Goal: Task Accomplishment & Management: Manage account settings

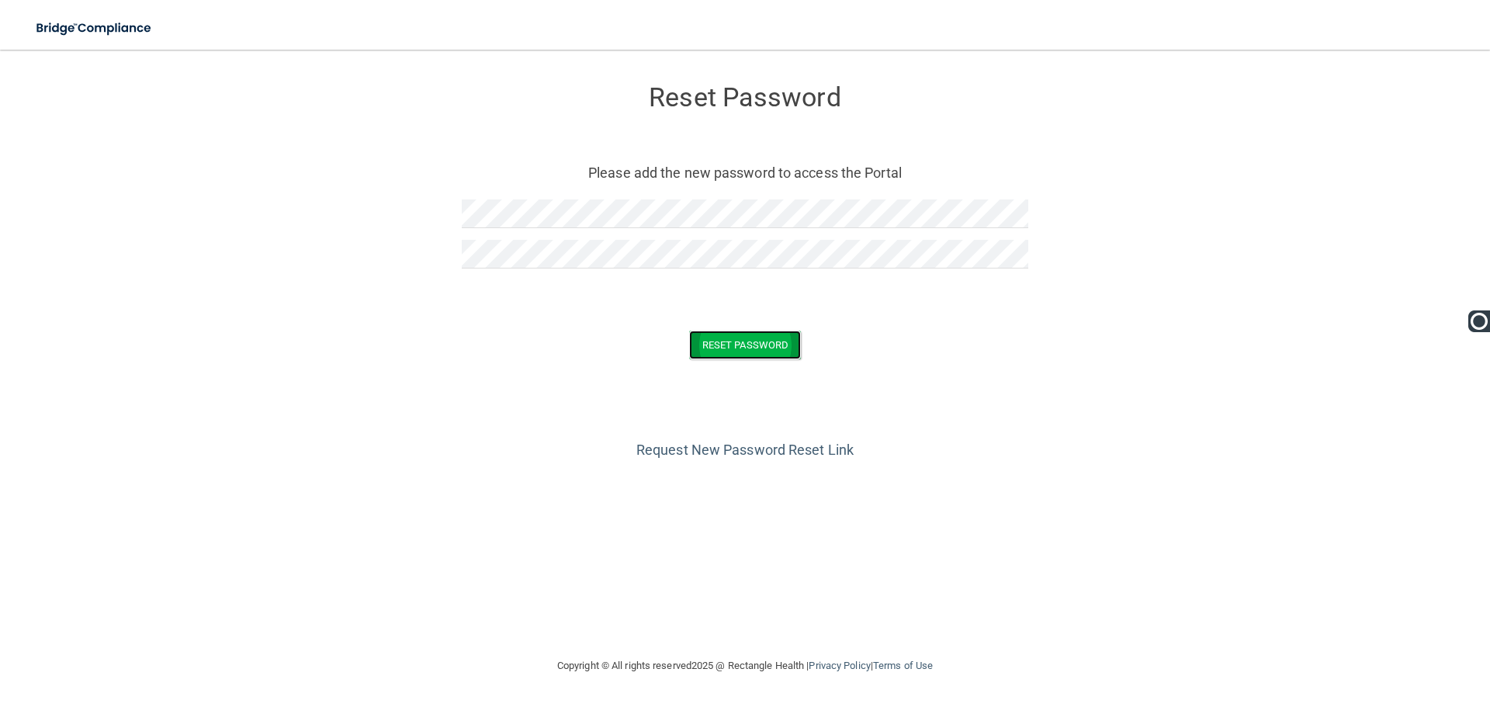
click at [723, 353] on button "Reset Password" at bounding box center [745, 345] width 112 height 29
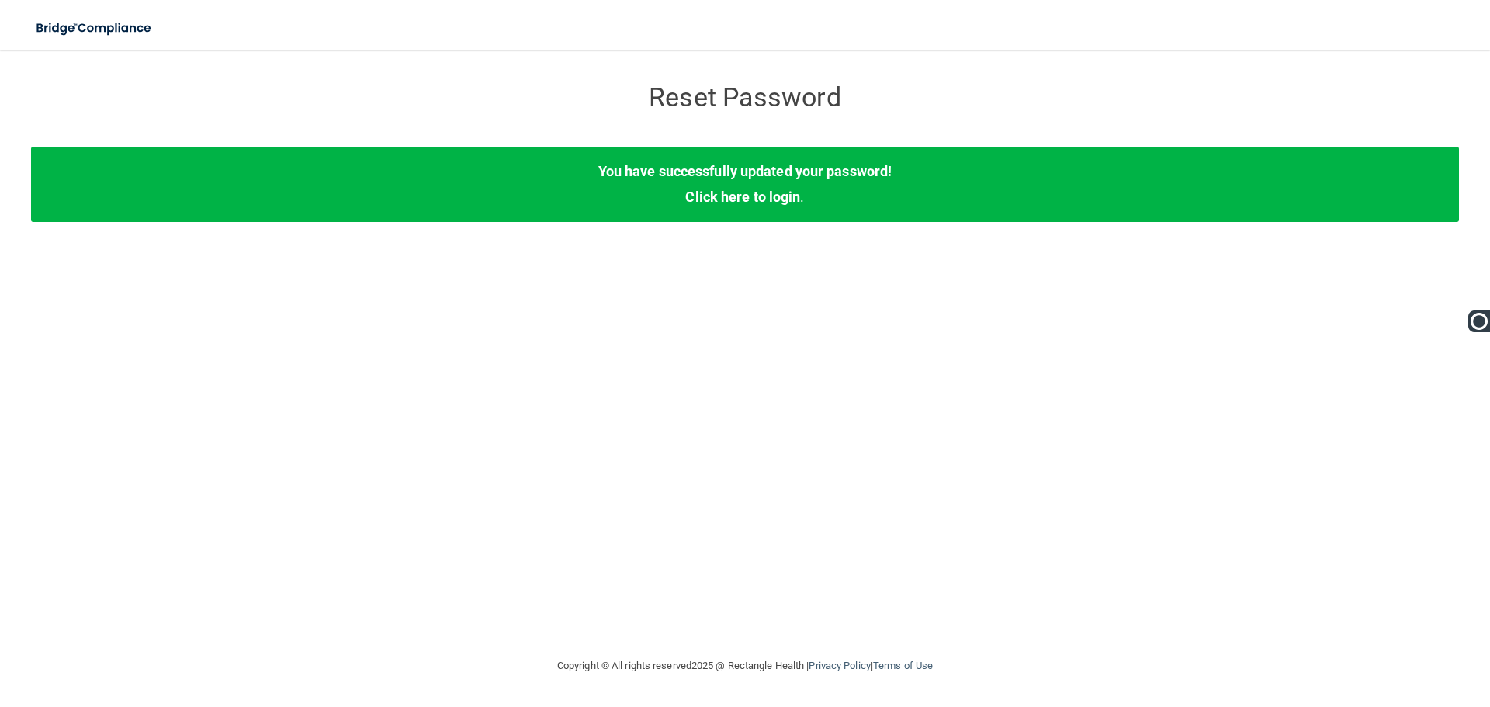
click at [767, 182] on div "You have successfully updated your password! Click here to login ." at bounding box center [745, 184] width 1428 height 75
click at [771, 203] on link "Click here to login" at bounding box center [742, 197] width 115 height 16
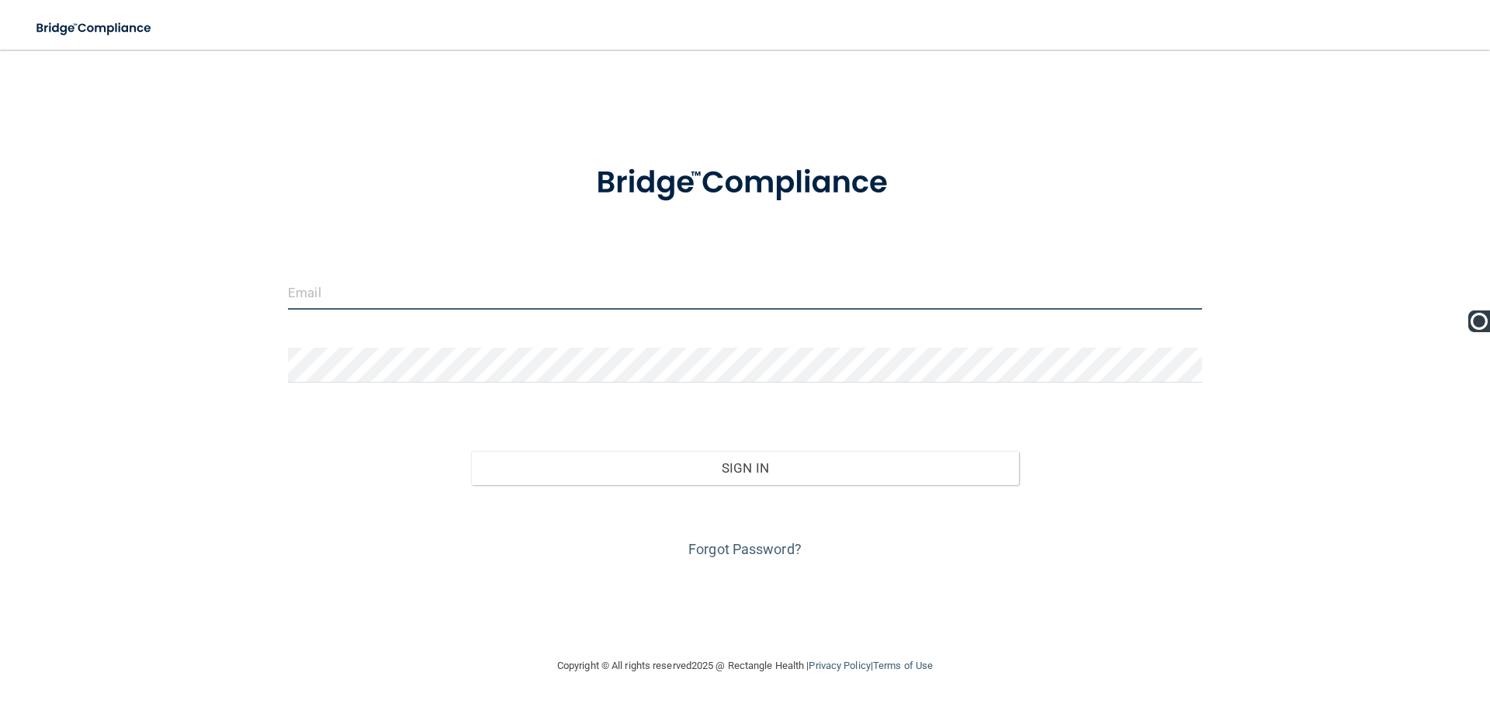
click at [672, 291] on input "email" at bounding box center [745, 292] width 914 height 35
type input "[PERSON_NAME][EMAIL_ADDRESS][DOMAIN_NAME]"
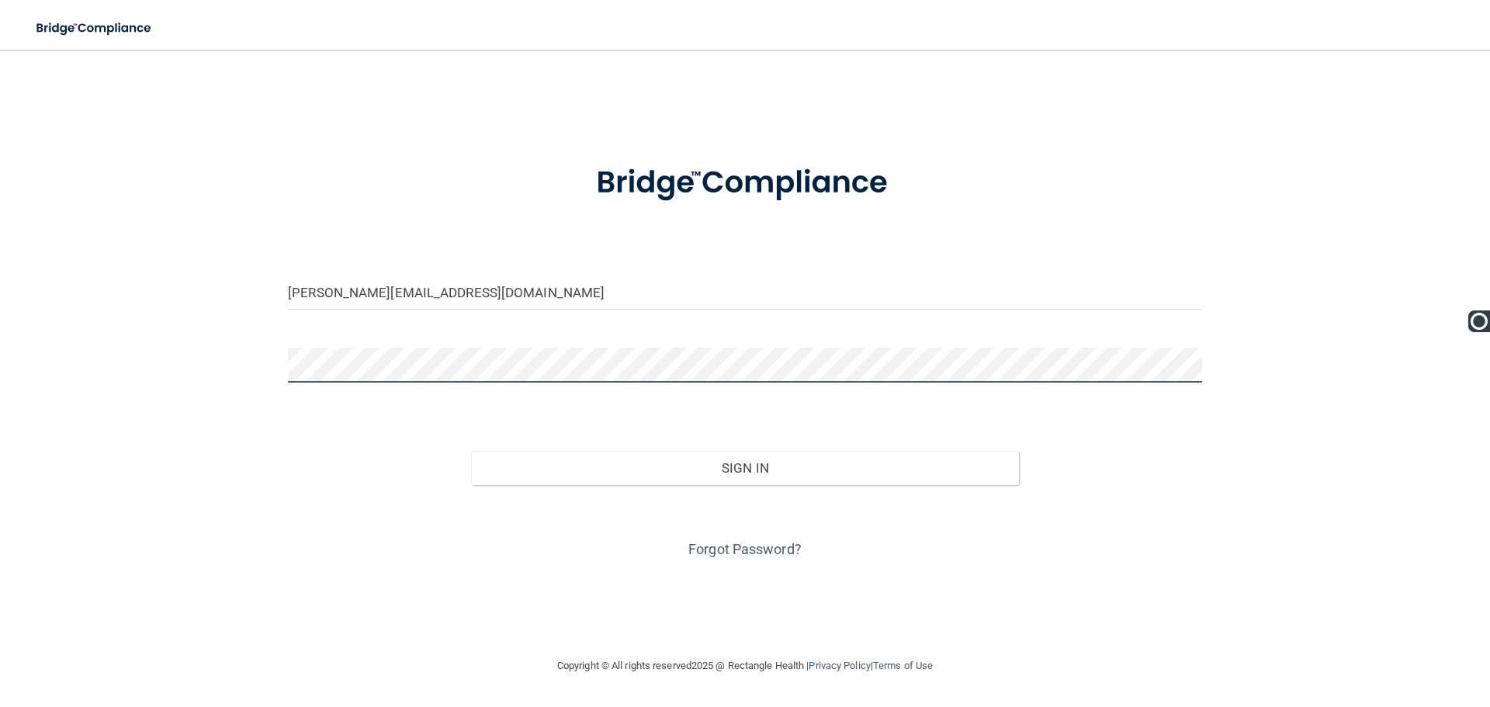
click at [471, 451] on button "Sign In" at bounding box center [745, 468] width 549 height 34
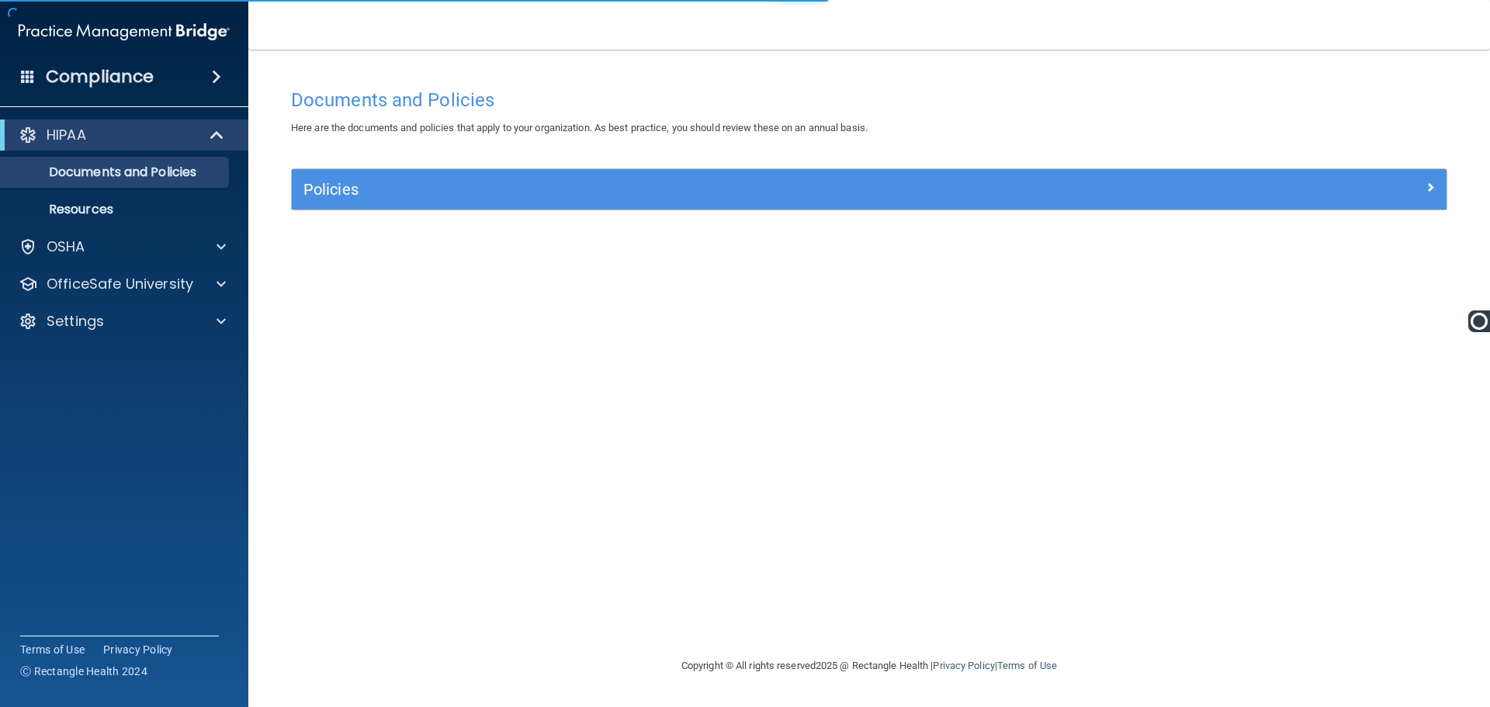
drag, startPoint x: 1139, startPoint y: 394, endPoint x: 1114, endPoint y: 366, distance: 37.4
click at [1139, 394] on div "Documents and Policies Here are the documents and policies that apply to your o…" at bounding box center [869, 369] width 1180 height 576
click at [95, 181] on link "Documents and Policies" at bounding box center [106, 172] width 244 height 31
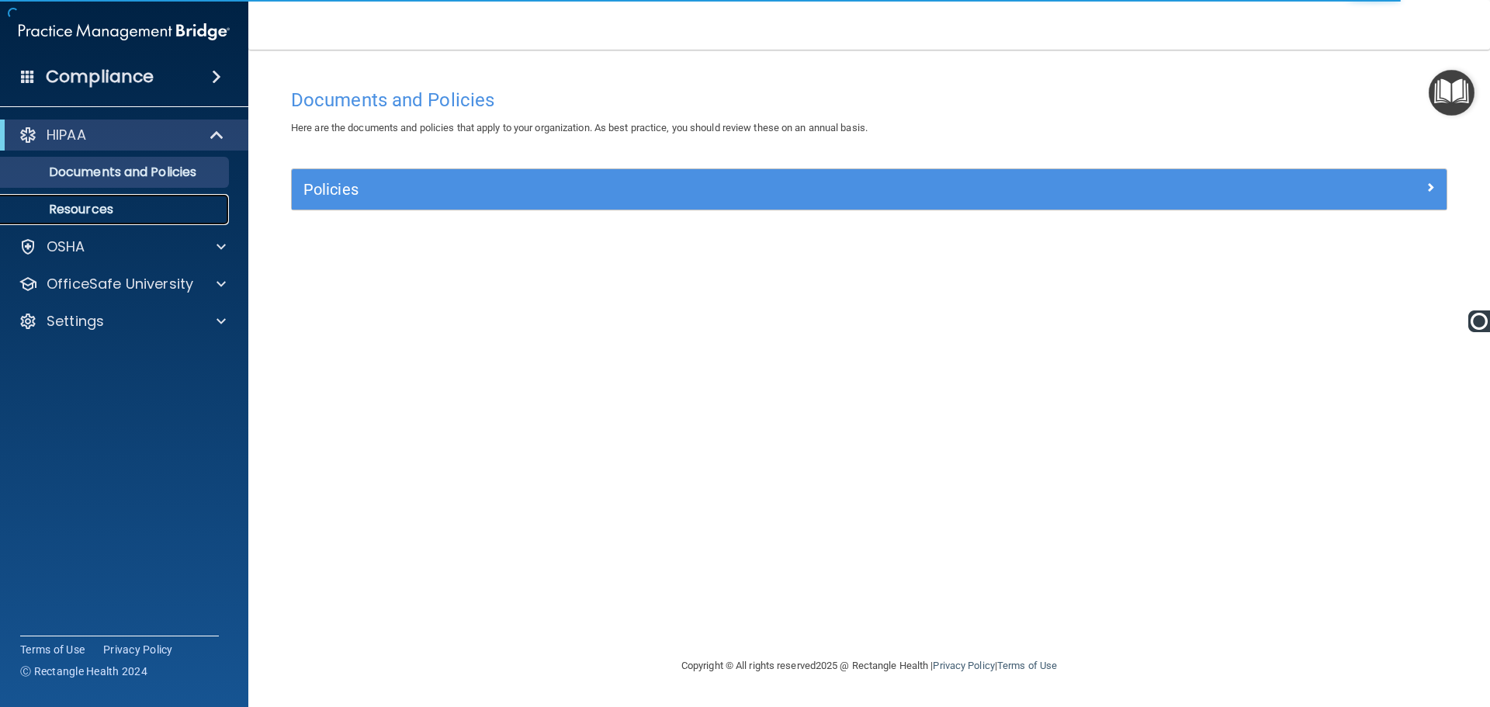
click at [112, 220] on link "Resources" at bounding box center [106, 209] width 244 height 31
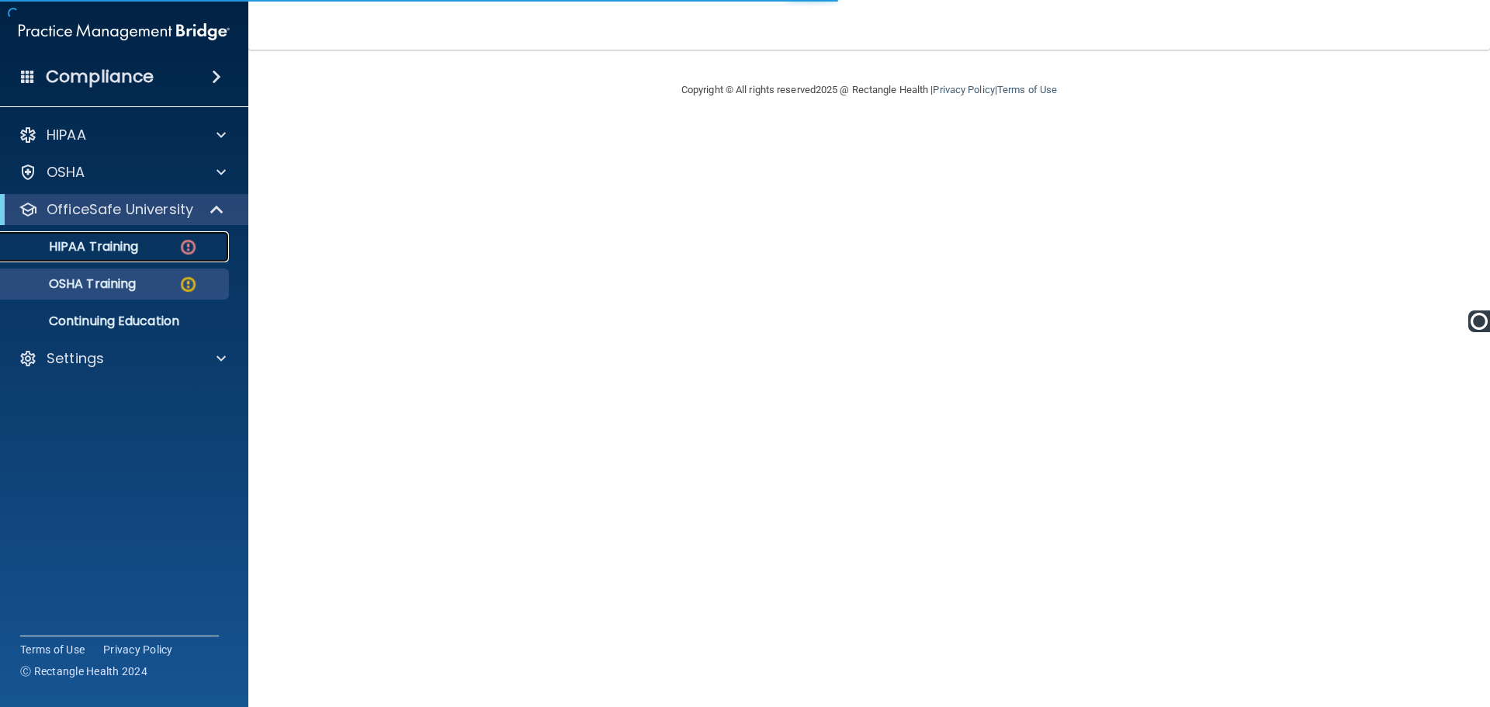
click at [194, 248] on img at bounding box center [187, 246] width 19 height 19
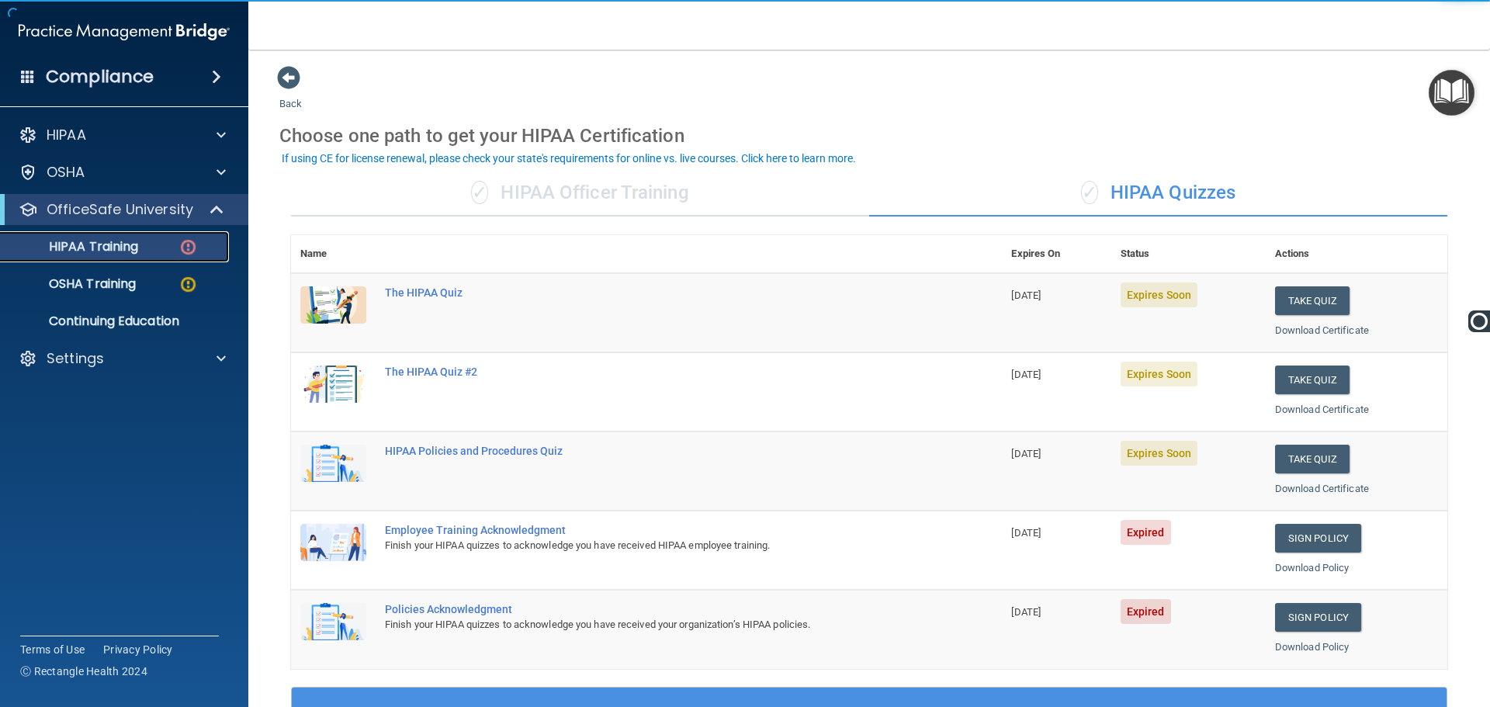
scroll to position [78, 0]
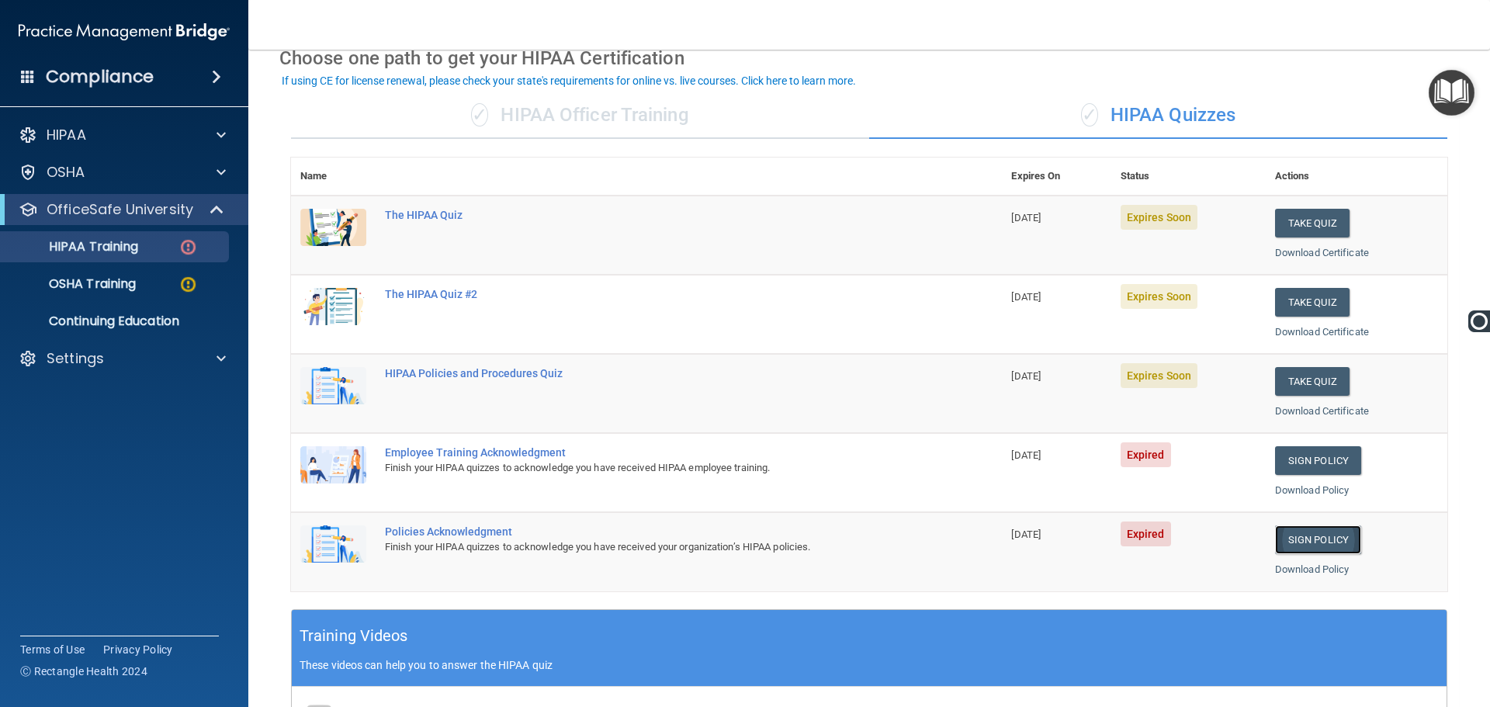
click at [1320, 542] on link "Sign Policy" at bounding box center [1318, 539] width 86 height 29
click at [1335, 461] on link "Sign Policy" at bounding box center [1318, 460] width 86 height 29
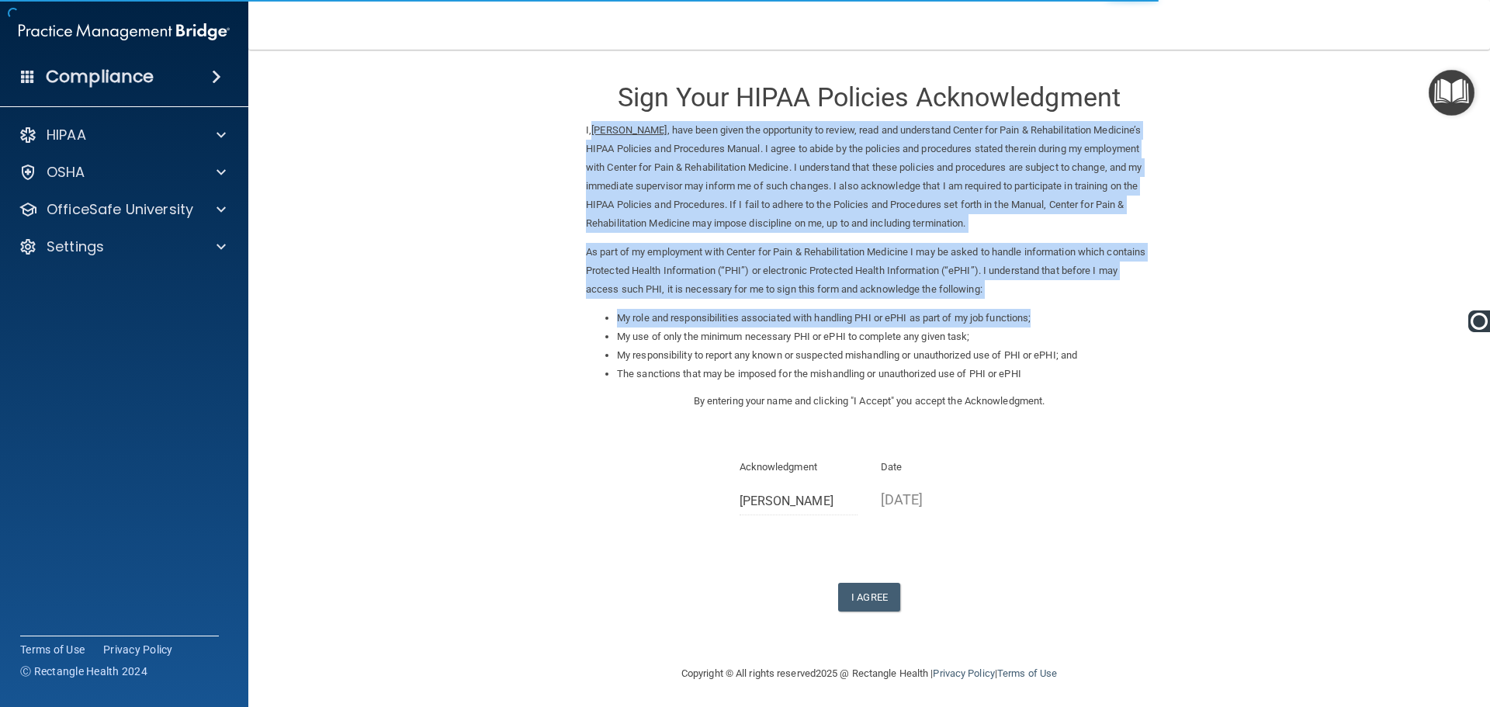
drag, startPoint x: 587, startPoint y: 137, endPoint x: 1064, endPoint y: 344, distance: 520.0
click at [1049, 337] on div "I, Samantha Guo , have been given the opportunity to review, read and understan…" at bounding box center [869, 256] width 567 height 271
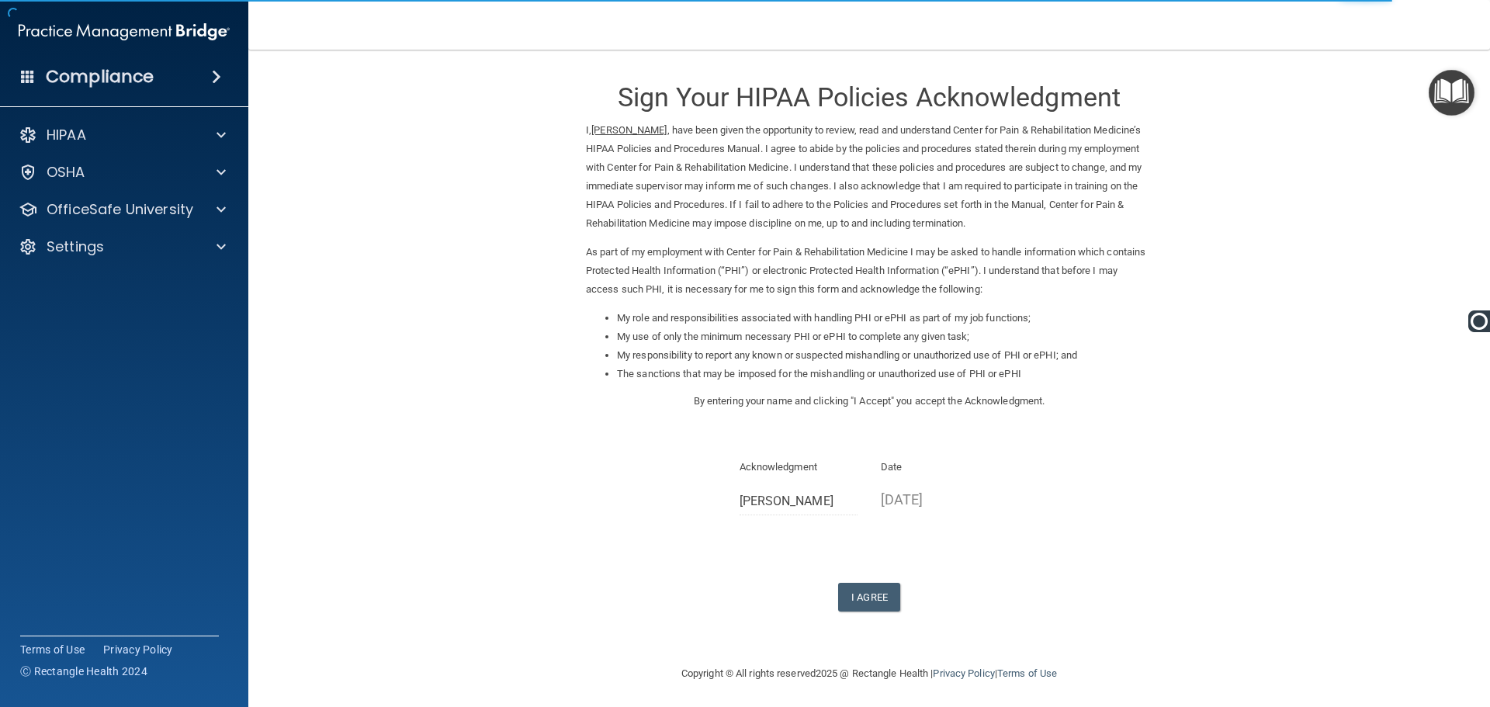
click at [1061, 523] on div "Acknowledgment Samantha Guo Date 10/07/2025" at bounding box center [869, 492] width 567 height 69
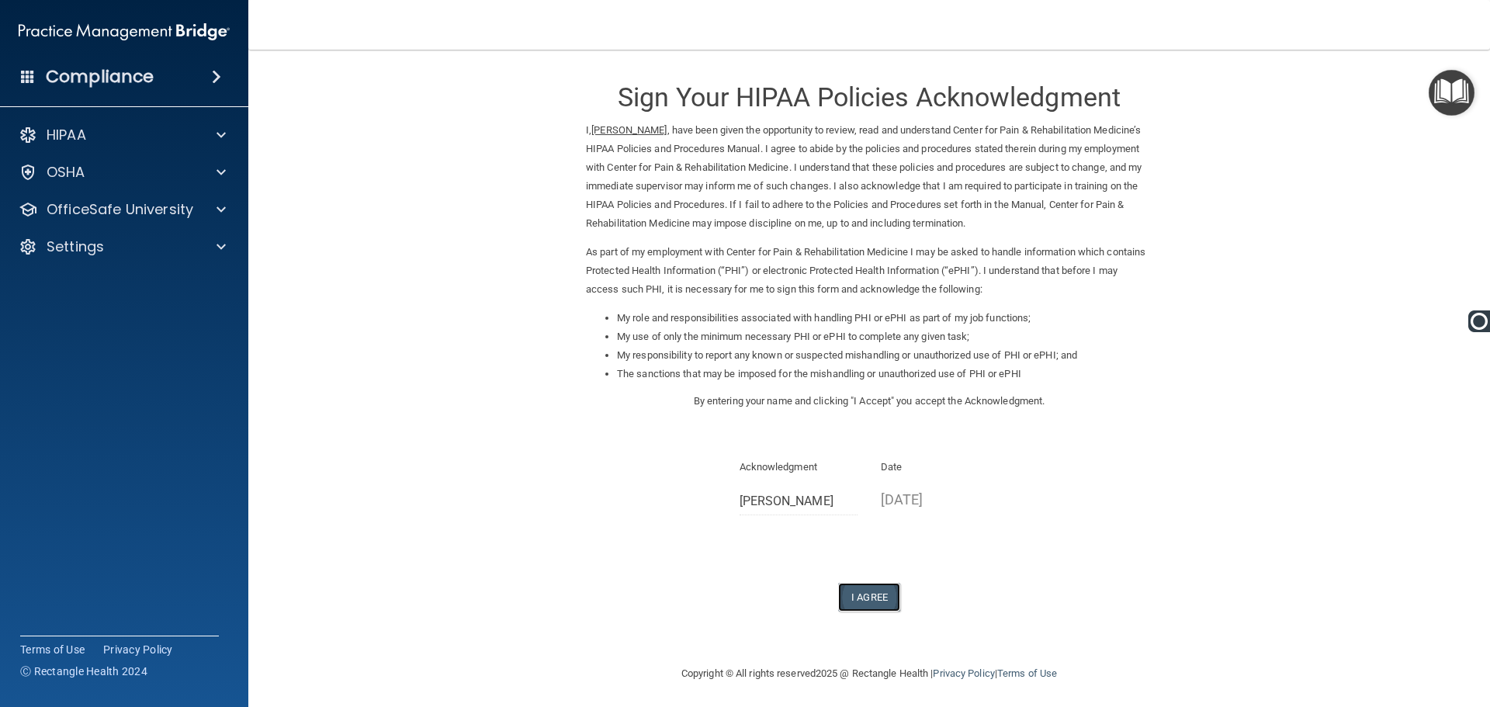
click at [868, 595] on button "I Agree" at bounding box center [869, 597] width 62 height 29
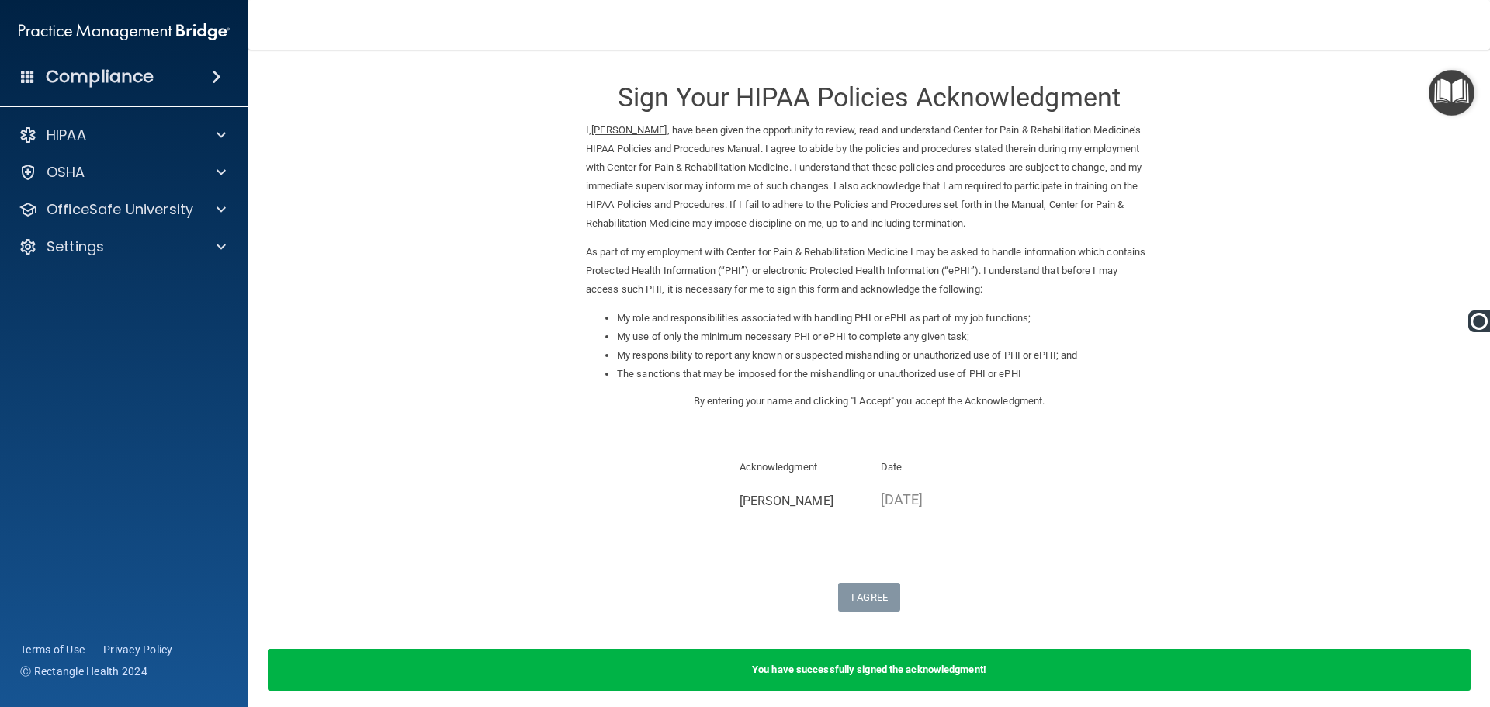
click at [729, 241] on div "I, Samantha Guo , have been given the opportunity to review, read and understan…" at bounding box center [869, 215] width 590 height 188
drag, startPoint x: 905, startPoint y: 144, endPoint x: 1076, endPoint y: 192, distance: 177.4
click at [1038, 143] on p "I, Samantha Guo , have been given the opportunity to review, read and understan…" at bounding box center [869, 177] width 567 height 112
click at [1080, 198] on p "I, Samantha Guo , have been given the opportunity to review, read and understan…" at bounding box center [869, 177] width 567 height 112
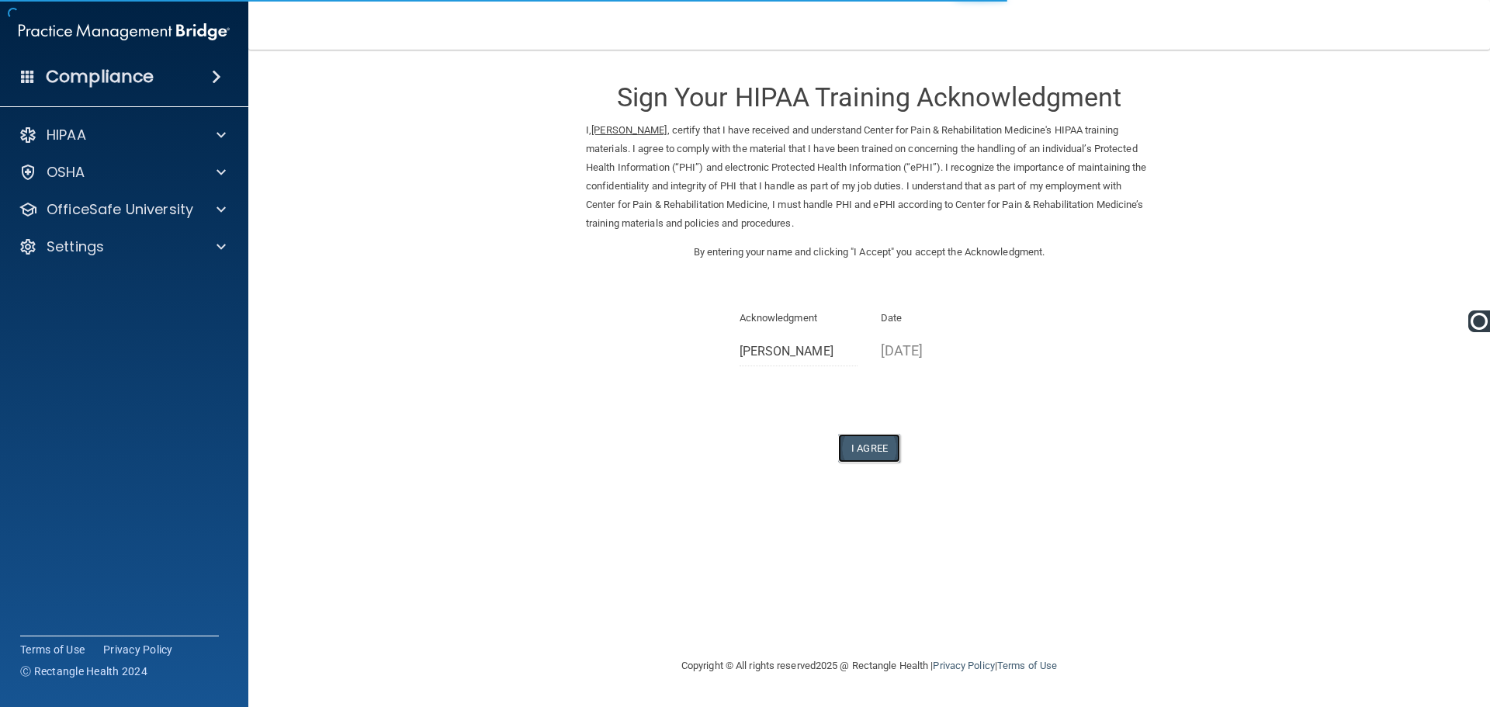
click at [866, 436] on button "I Agree" at bounding box center [869, 448] width 62 height 29
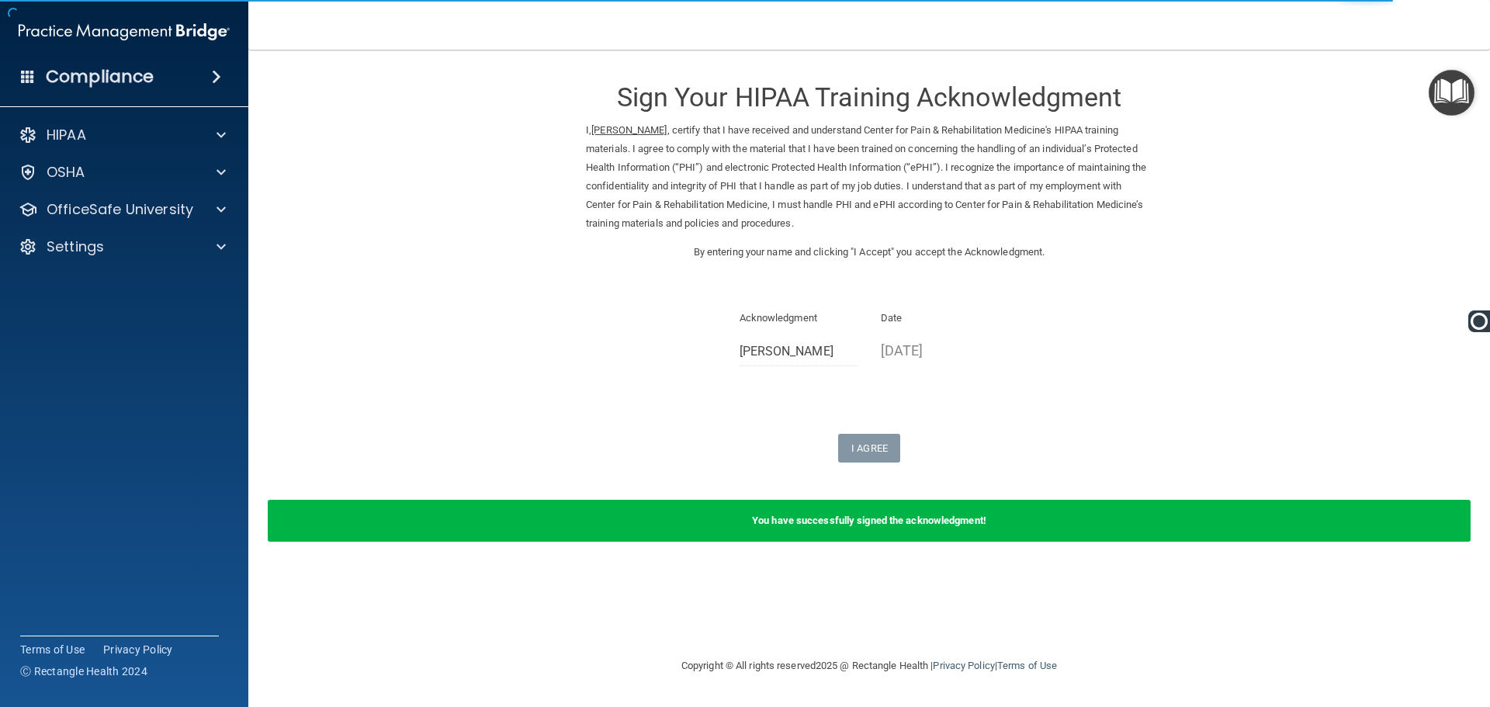
click at [1246, 200] on form "Sign Your HIPAA Training Acknowledgment I, Samantha Guo , certify that I have r…" at bounding box center [869, 312] width 1180 height 495
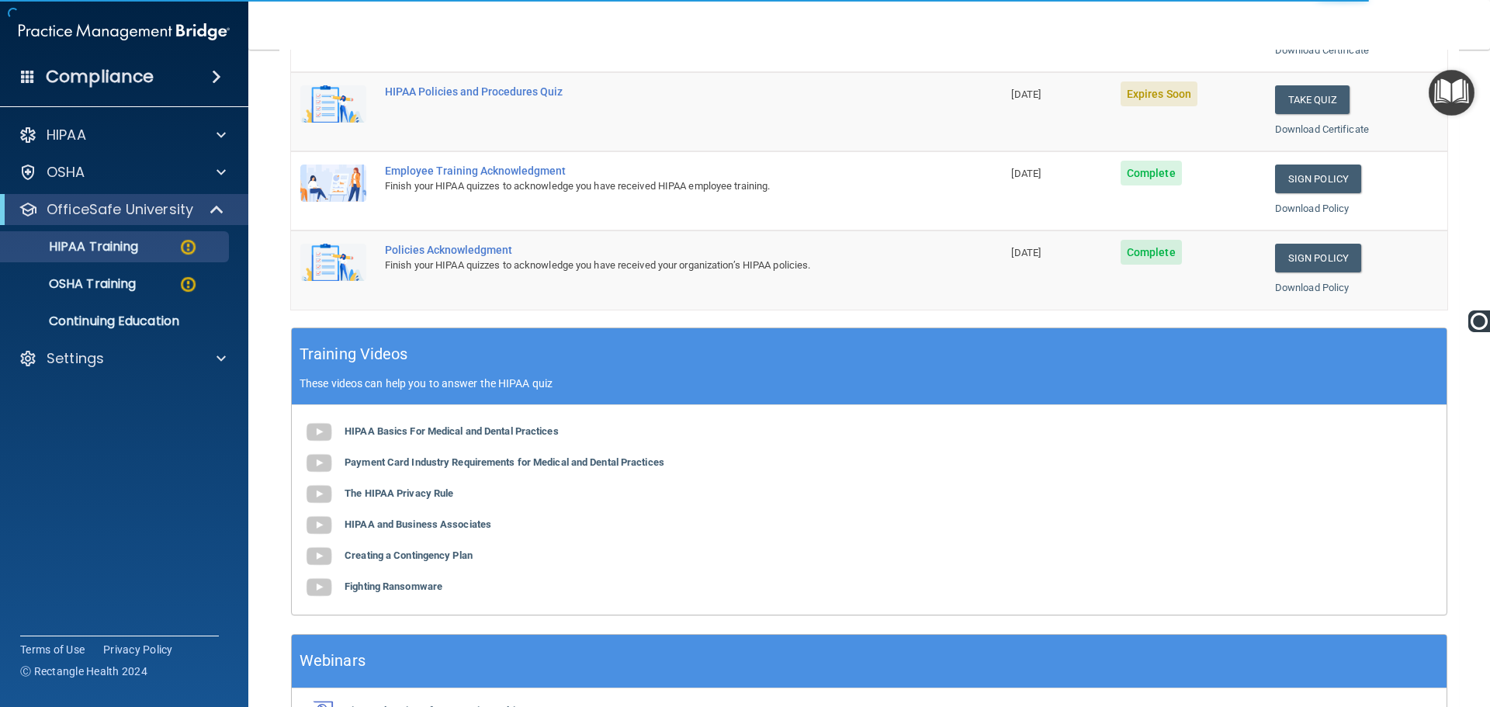
scroll to position [151, 0]
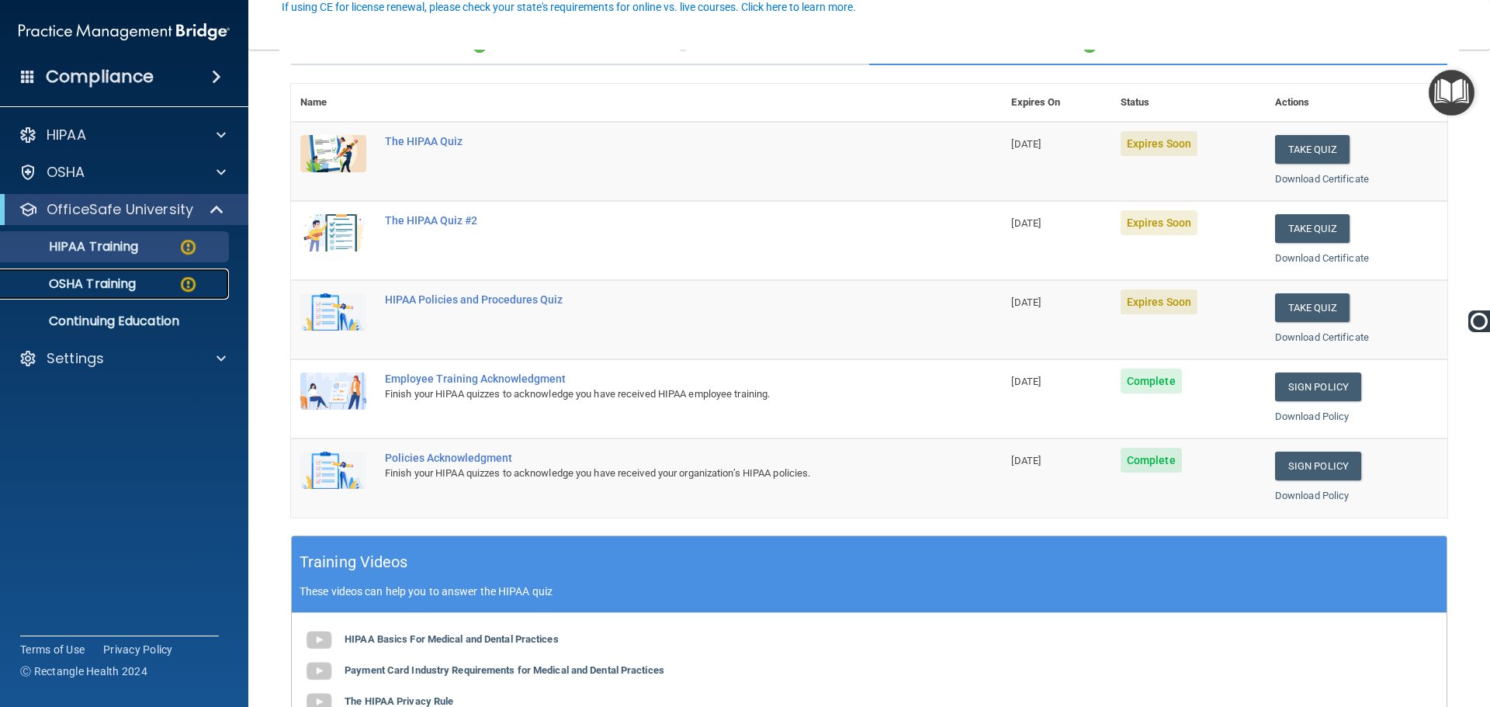
click at [205, 280] on div "OSHA Training" at bounding box center [116, 284] width 212 height 16
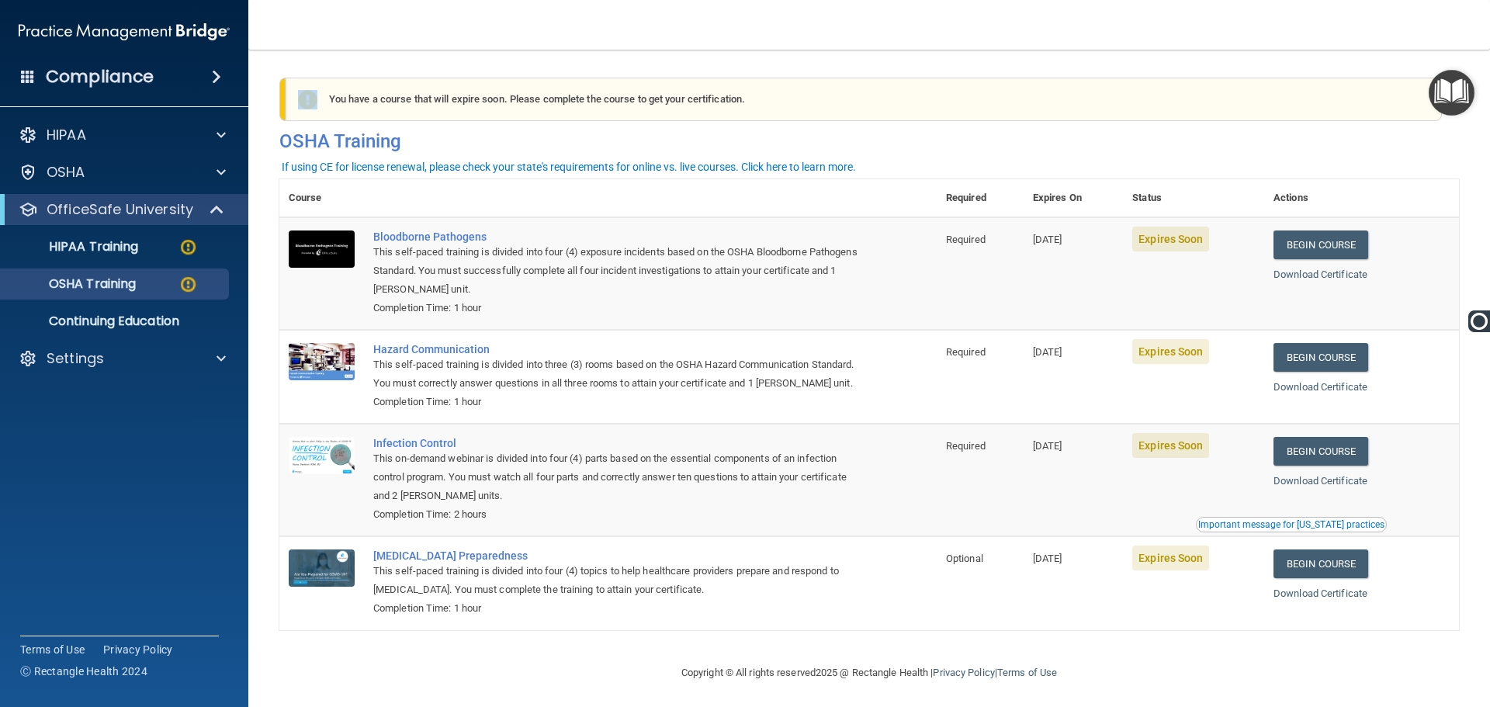
drag, startPoint x: 795, startPoint y: 92, endPoint x: 838, endPoint y: 75, distance: 47.0
click at [838, 75] on div "You have a course that has expired or is incomplete. Please complete the course…" at bounding box center [869, 112] width 1203 height 95
click at [949, 89] on div "You have a course that will expire soon. Please complete the course to get your…" at bounding box center [864, 99] width 1156 height 43
click at [94, 310] on link "Continuing Education" at bounding box center [106, 321] width 244 height 31
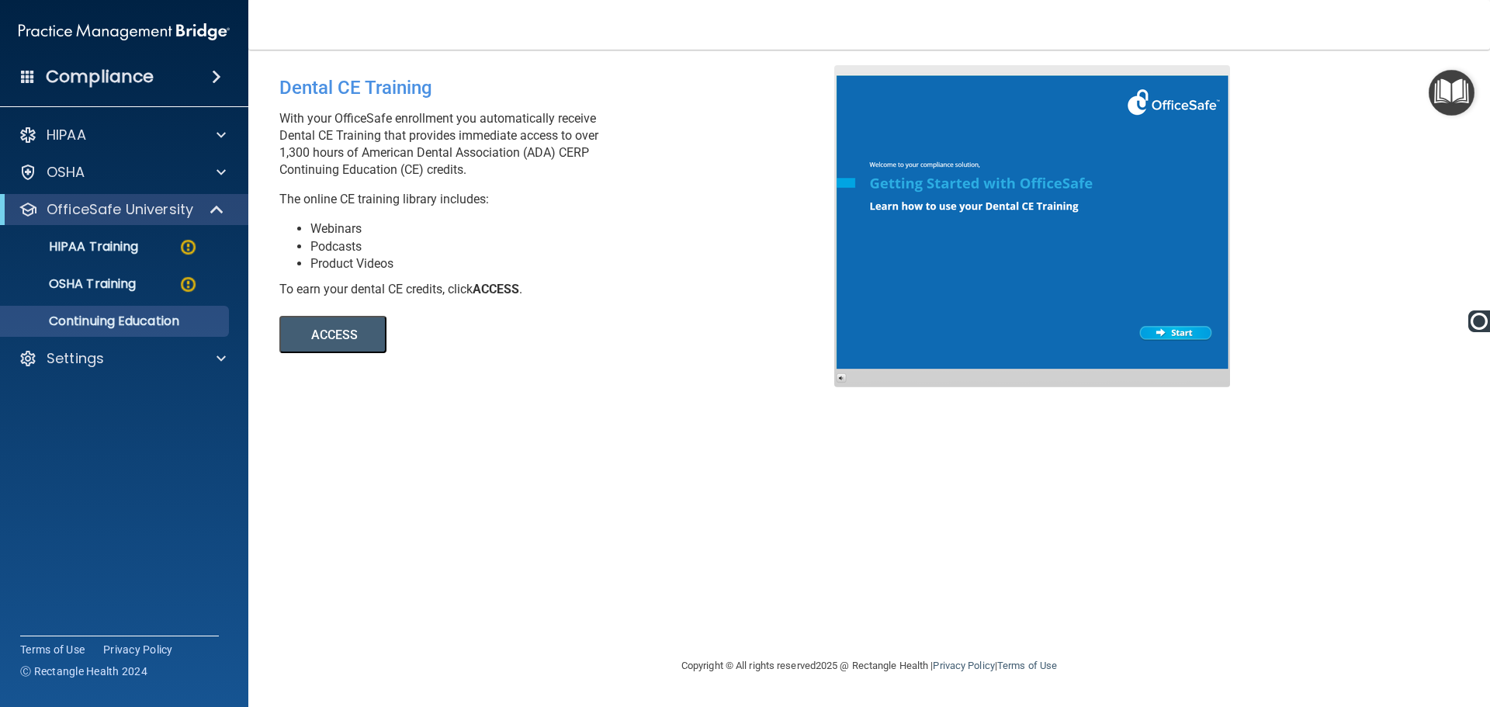
click at [359, 265] on li "Product Videos" at bounding box center [577, 263] width 535 height 17
drag, startPoint x: 418, startPoint y: 261, endPoint x: 338, endPoint y: 234, distance: 84.4
click at [338, 234] on ul "Webinars Podcasts Product Videos" at bounding box center [562, 245] width 567 height 51
click at [660, 212] on div "Dental CE Training With your OfficeSafe enrollment you automatically receive De…" at bounding box center [563, 209] width 590 height 288
click at [68, 354] on p "Settings" at bounding box center [75, 358] width 57 height 19
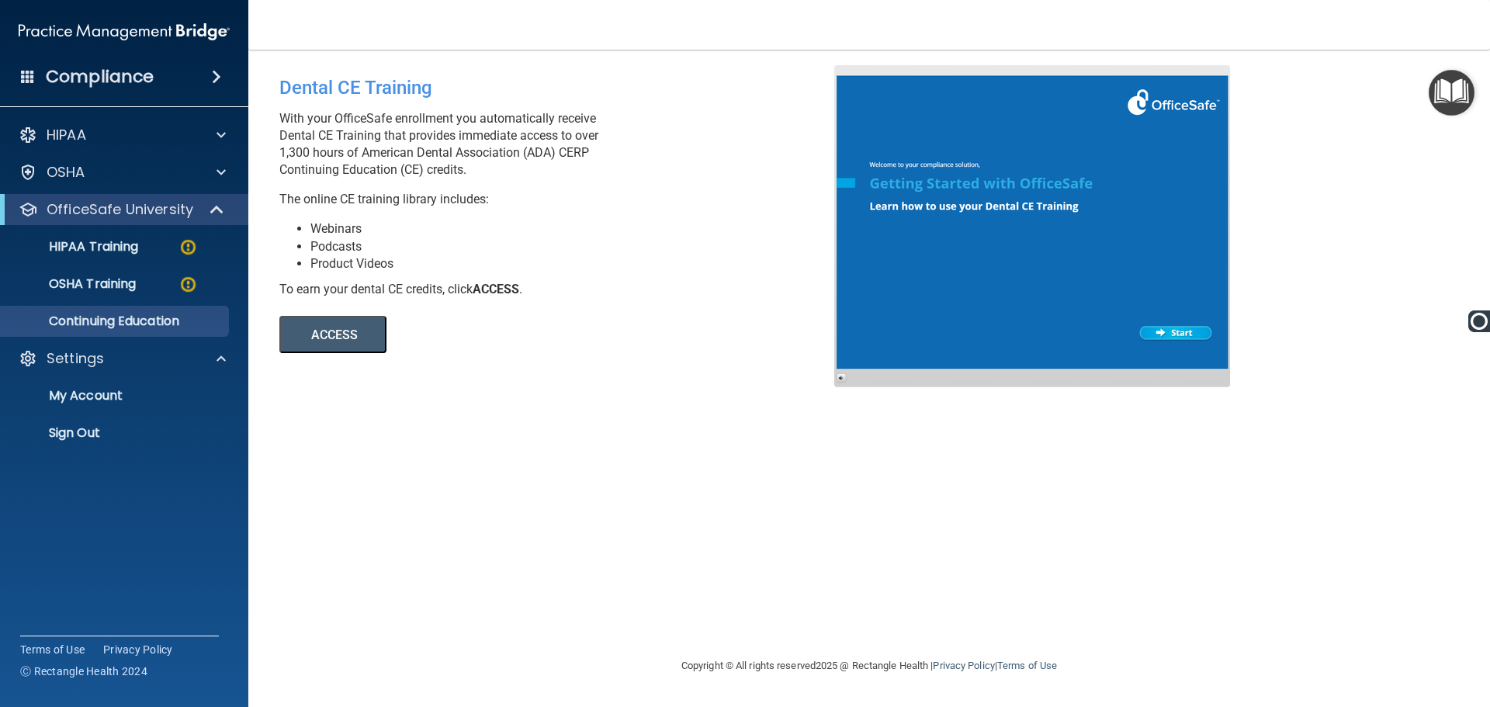
drag, startPoint x: 743, startPoint y: 388, endPoint x: 694, endPoint y: 364, distance: 55.2
click at [744, 388] on div "Dental CE Training With your OfficeSafe enrollment you automatically receive De…" at bounding box center [869, 353] width 1180 height 576
click at [186, 165] on div "OSHA" at bounding box center [103, 172] width 192 height 19
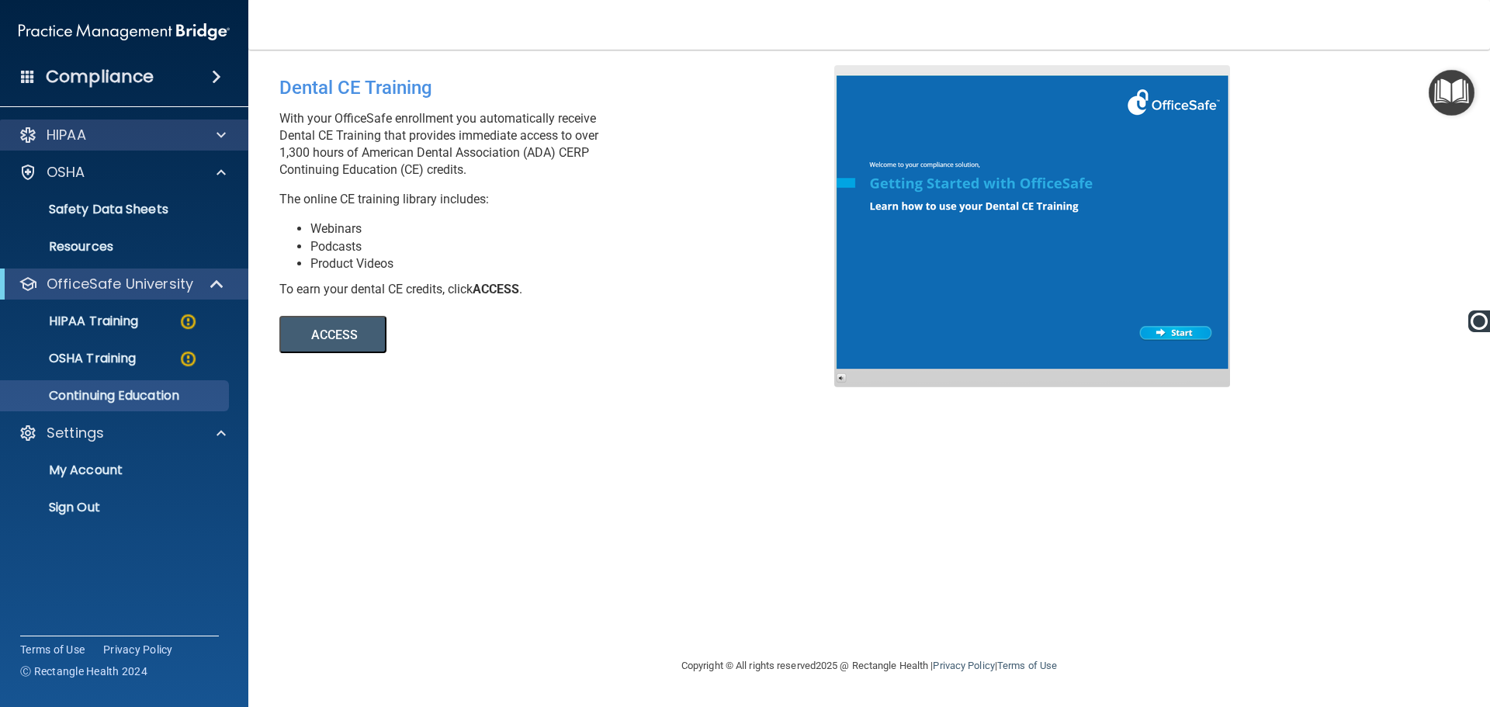
click at [203, 147] on div "HIPAA" at bounding box center [124, 135] width 249 height 31
click at [219, 130] on span at bounding box center [221, 135] width 9 height 19
